Goal: Task Accomplishment & Management: Complete application form

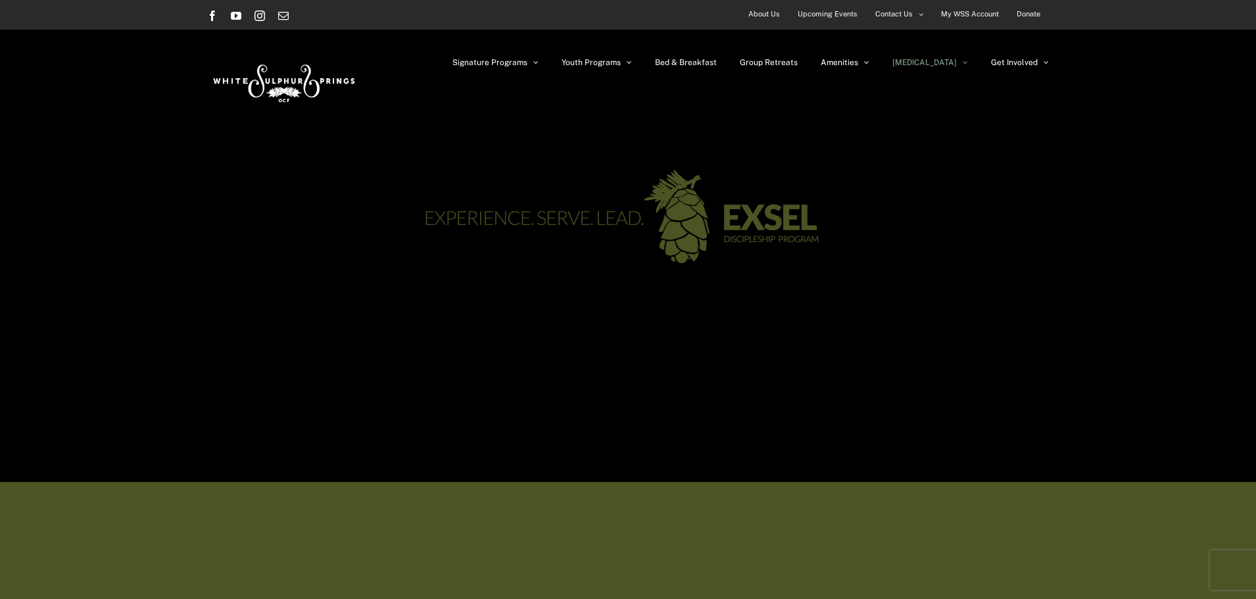
click at [533, 157] on img at bounding box center [628, 218] width 460 height 132
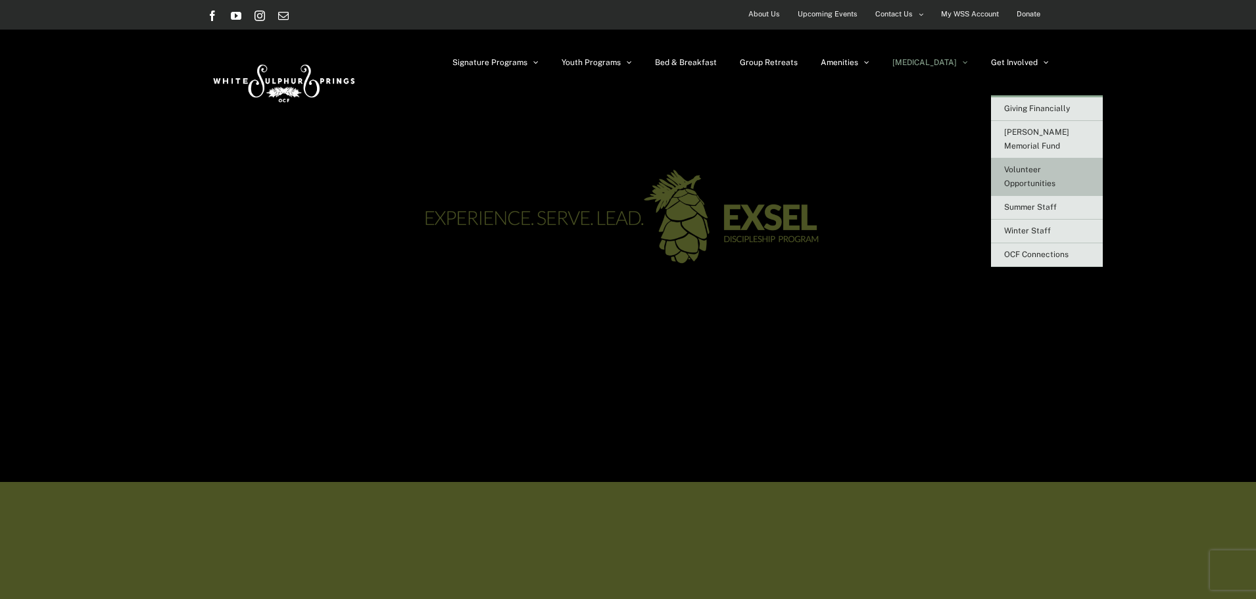
click at [1032, 165] on span "Volunteer Opportunities" at bounding box center [1029, 176] width 51 height 23
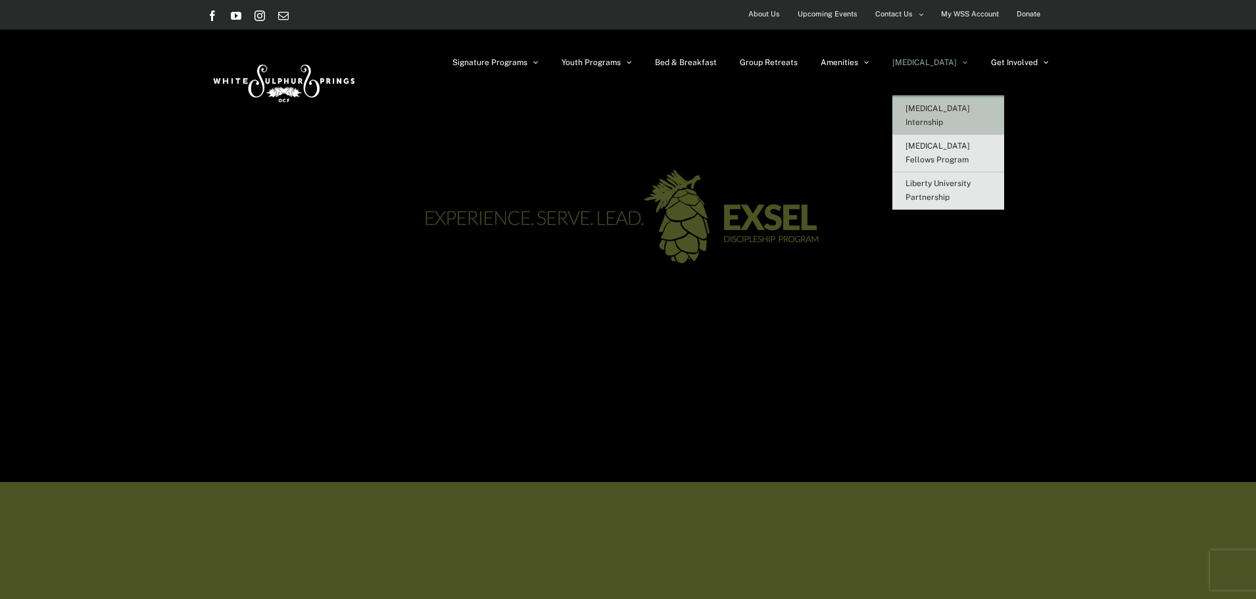
click at [970, 110] on span "[MEDICAL_DATA] Internship" at bounding box center [937, 115] width 64 height 23
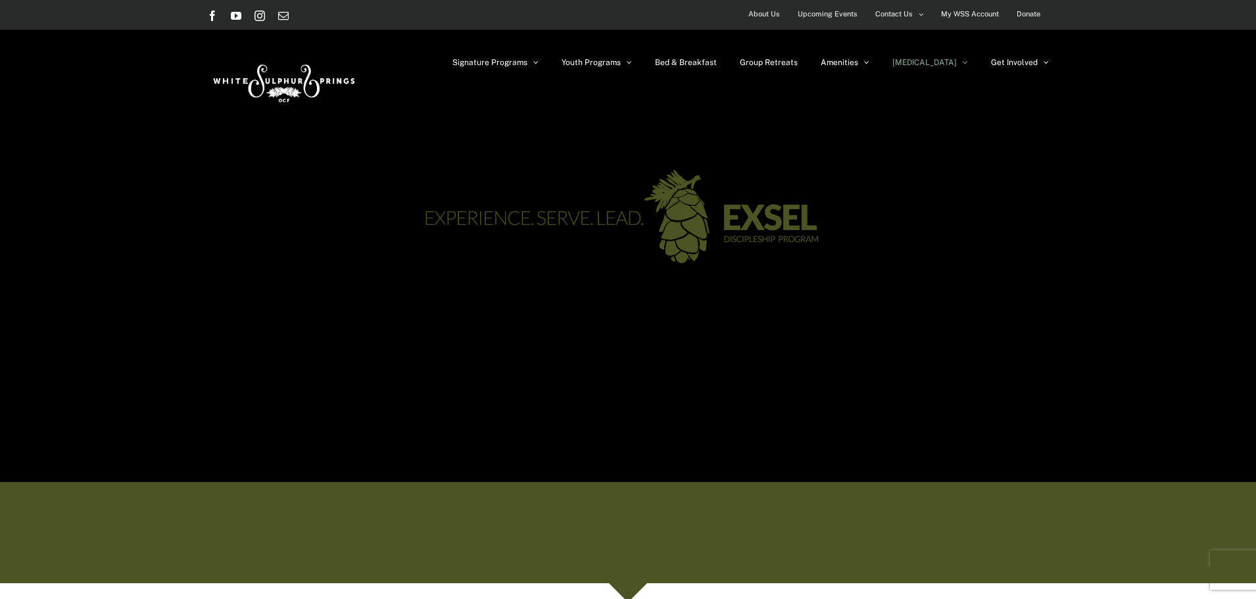
click at [770, 10] on span "About Us" at bounding box center [764, 14] width 32 height 19
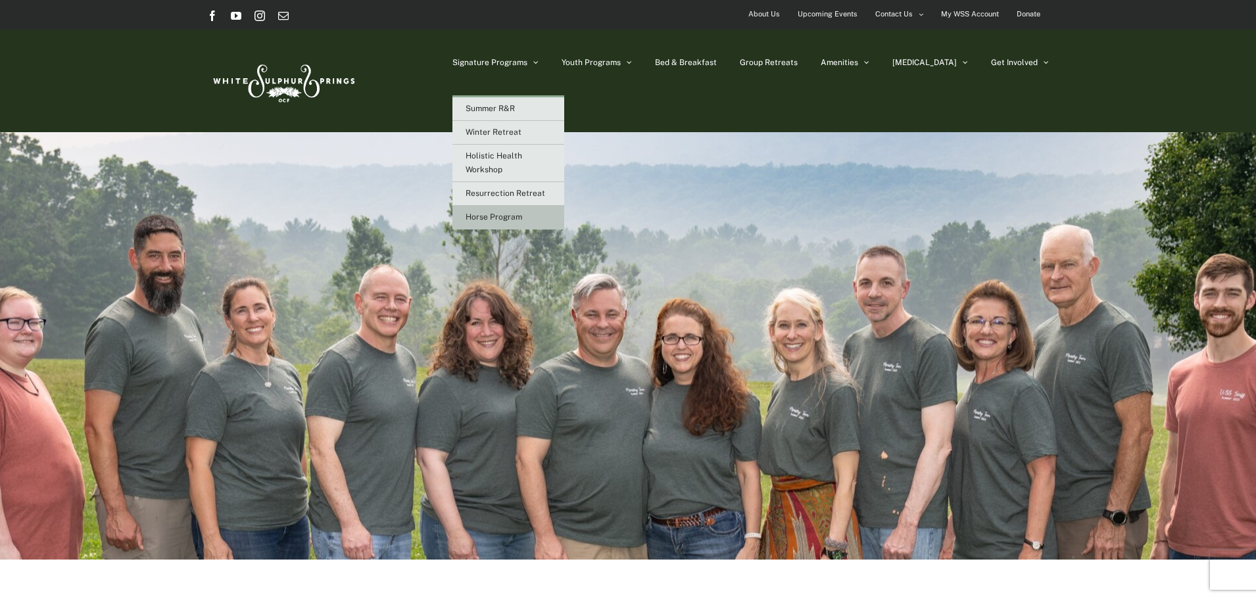
click at [522, 214] on span "Horse Program" at bounding box center [493, 216] width 57 height 9
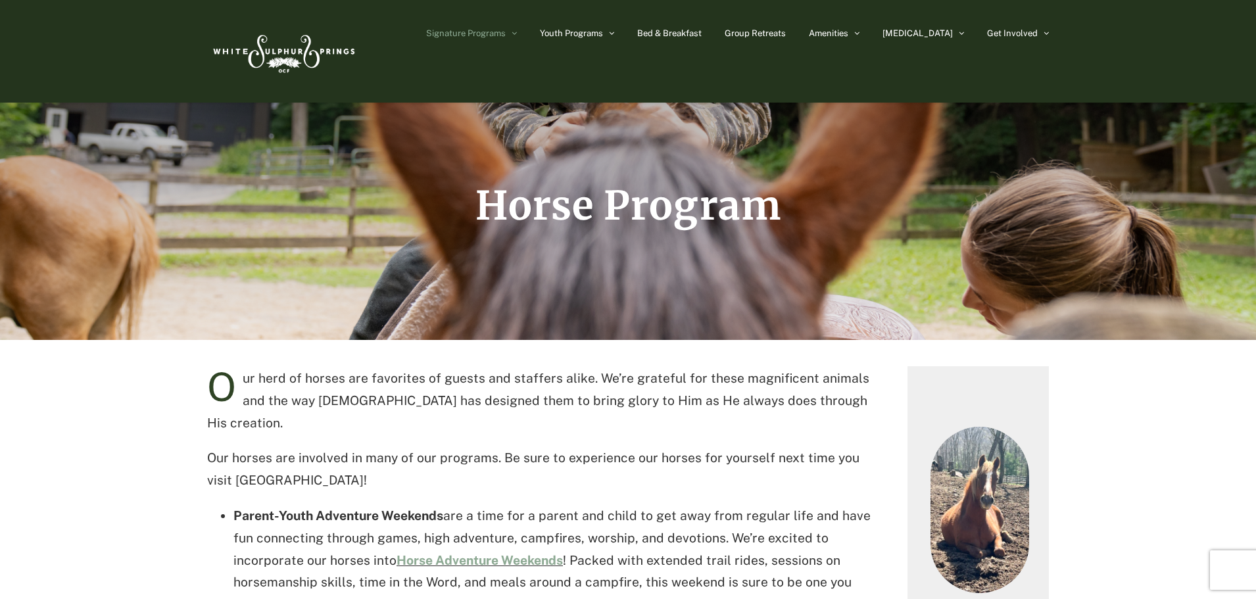
scroll to position [66, 0]
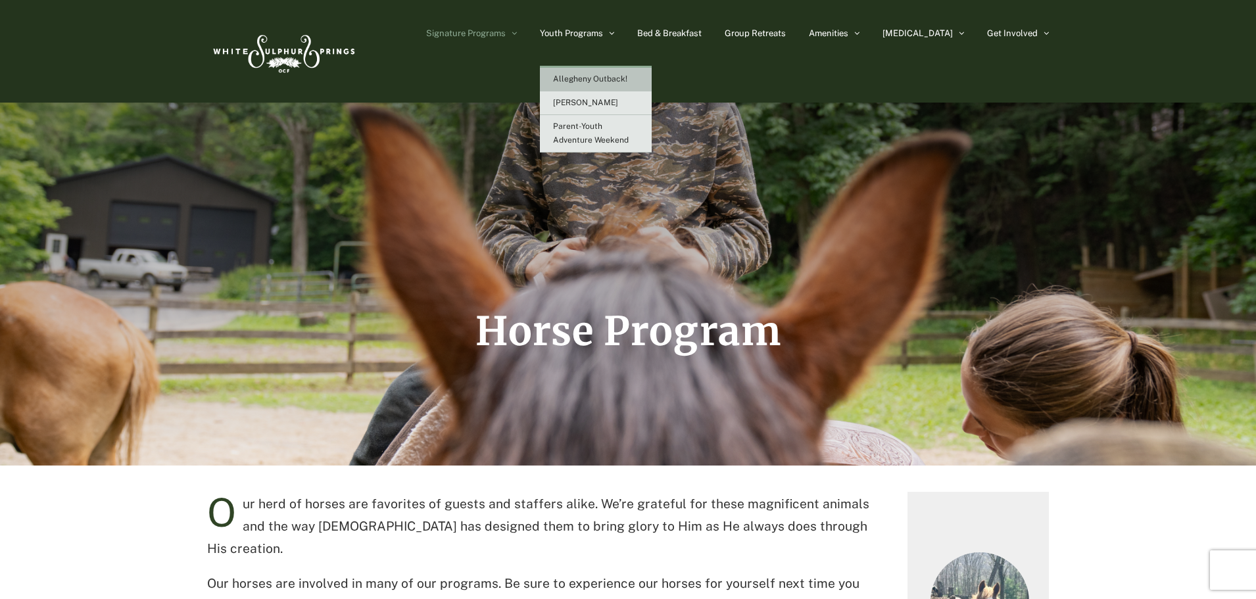
click at [609, 76] on span "Allegheny Outback!" at bounding box center [590, 78] width 74 height 9
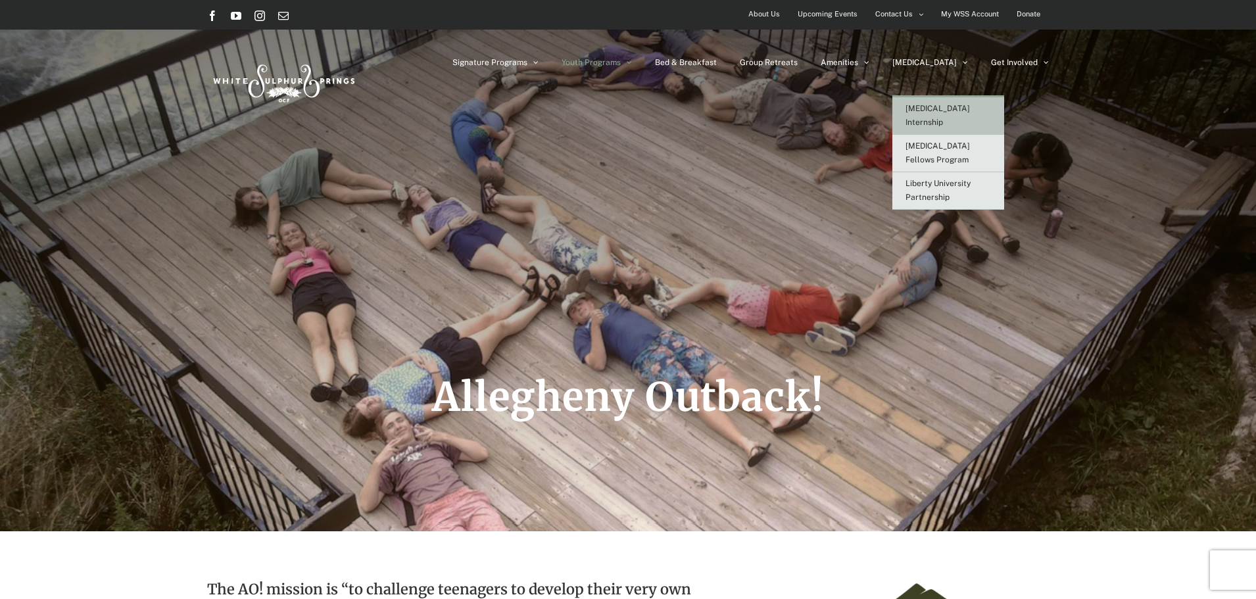
click at [964, 106] on span "[MEDICAL_DATA] Internship" at bounding box center [937, 115] width 64 height 23
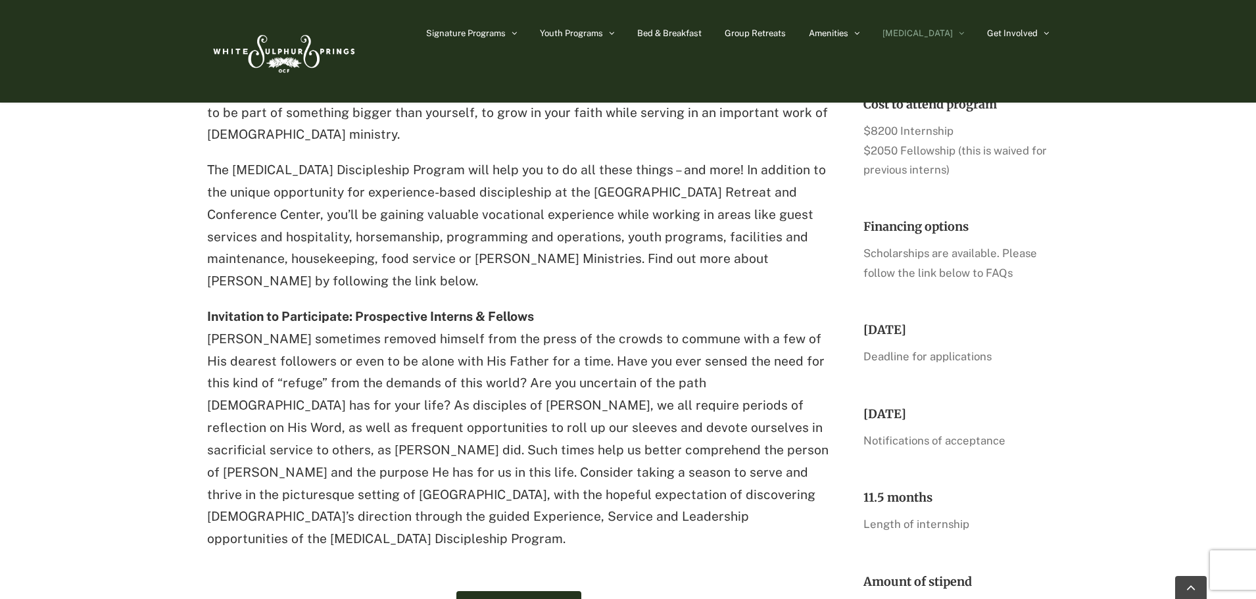
scroll to position [592, 0]
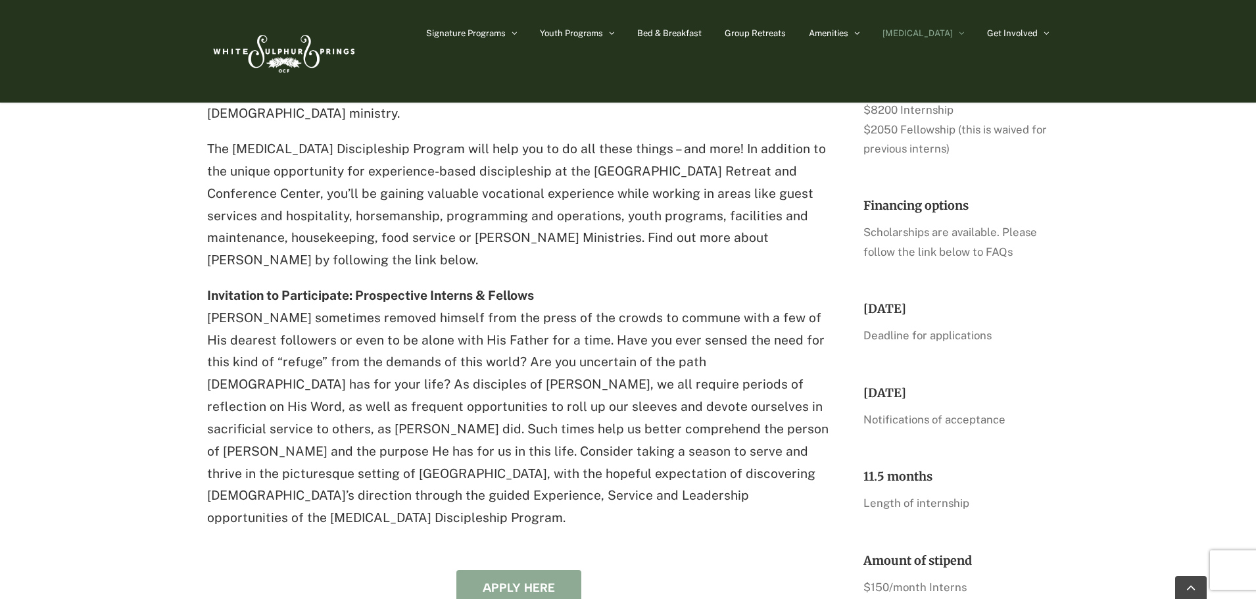
click at [500, 581] on span "Apply here" at bounding box center [518, 588] width 72 height 14
